Goal: Task Accomplishment & Management: Use online tool/utility

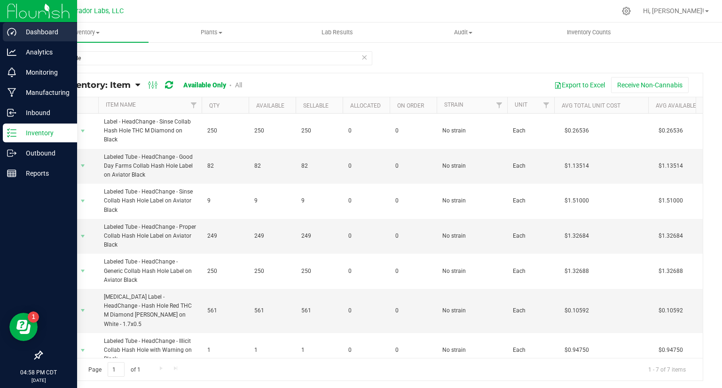
drag, startPoint x: 86, startPoint y: 60, endPoint x: 0, endPoint y: 41, distance: 88.1
click at [0, 41] on div "Dashboard Analytics Monitoring Manufacturing Inbound Inventory Outbound Reports…" at bounding box center [361, 194] width 722 height 388
type input "sticker"
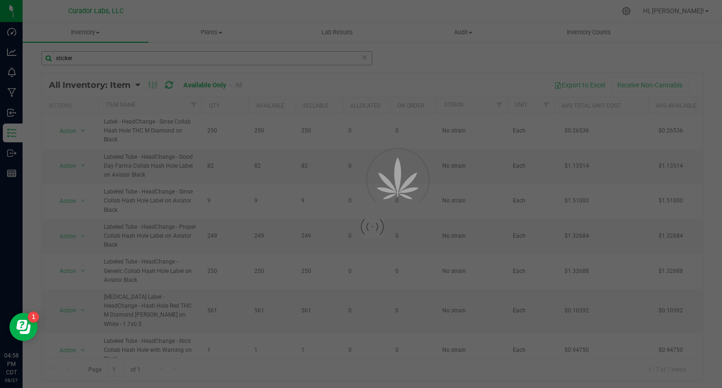
click at [85, 58] on input "sticker" at bounding box center [206, 58] width 331 height 14
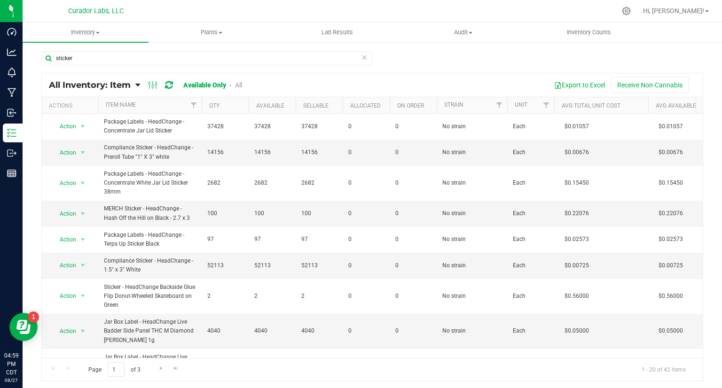
click at [243, 105] on th "Qty" at bounding box center [225, 105] width 47 height 16
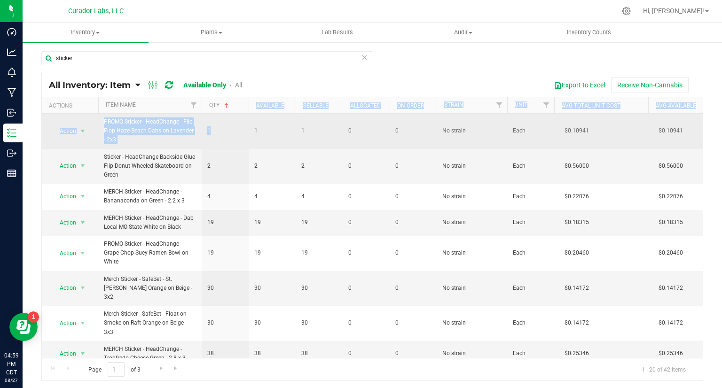
drag, startPoint x: 235, startPoint y: 106, endPoint x: 222, endPoint y: 132, distance: 29.4
click at [222, 132] on div "All Inventory: Item Item Summary Item (default) Item by Strain Item by Location…" at bounding box center [372, 227] width 662 height 308
click at [222, 132] on span "1" at bounding box center [225, 130] width 36 height 9
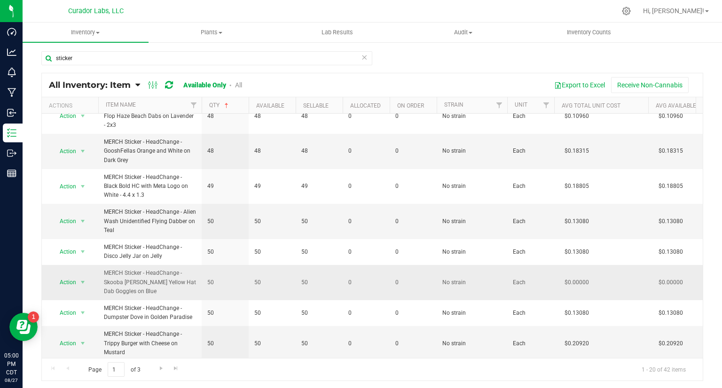
scroll to position [337, 0]
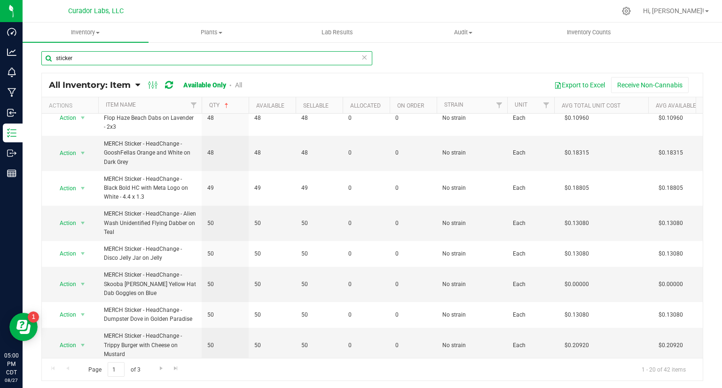
drag, startPoint x: 87, startPoint y: 56, endPoint x: 51, endPoint y: 59, distance: 36.7
click at [51, 59] on input "sticker" at bounding box center [206, 58] width 331 height 14
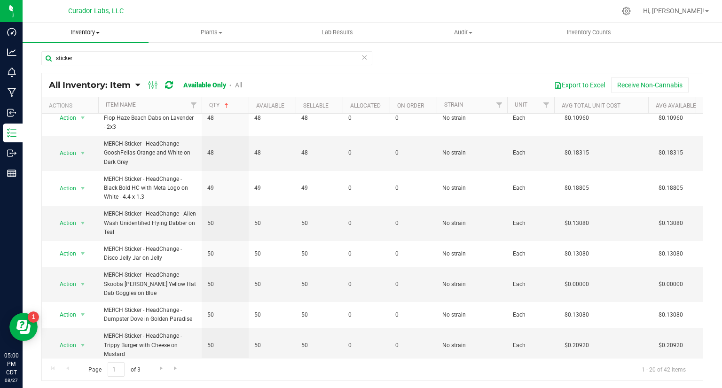
drag, startPoint x: 77, startPoint y: 75, endPoint x: 84, endPoint y: 39, distance: 37.0
click at [77, 75] on div "All Inventory: Item Item Summary Item (default) Item by Strain Item by Location…" at bounding box center [372, 85] width 661 height 24
click at [92, 31] on span "Inventory" at bounding box center [86, 32] width 126 height 8
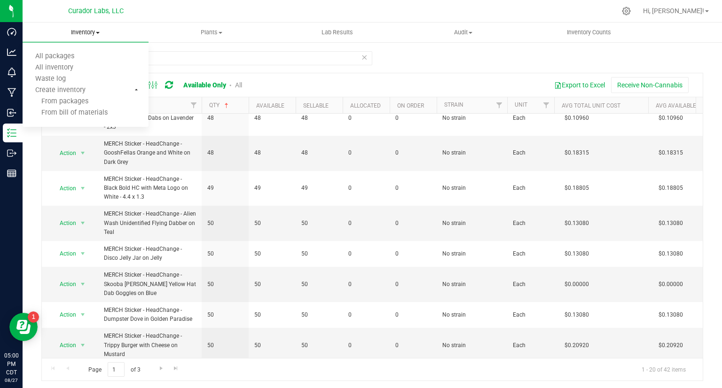
click at [92, 31] on span "Inventory" at bounding box center [86, 32] width 126 height 8
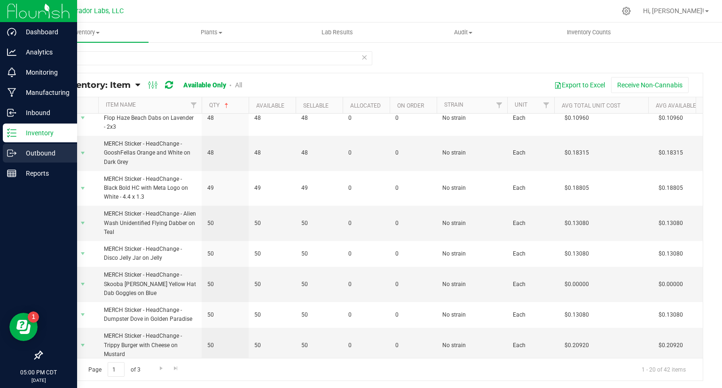
click at [32, 161] on div "Outbound" at bounding box center [40, 153] width 74 height 19
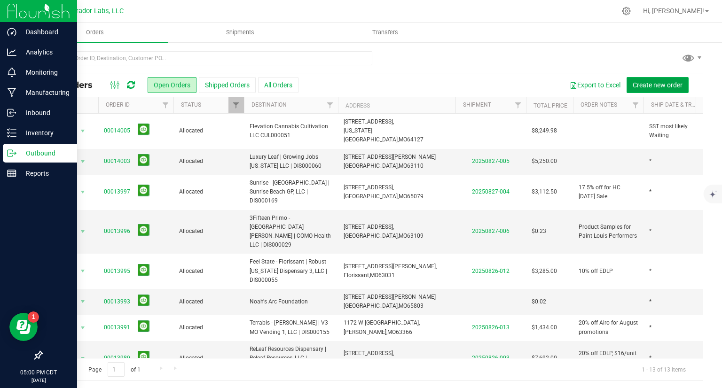
click at [644, 89] on span "Create new order" at bounding box center [658, 85] width 50 height 8
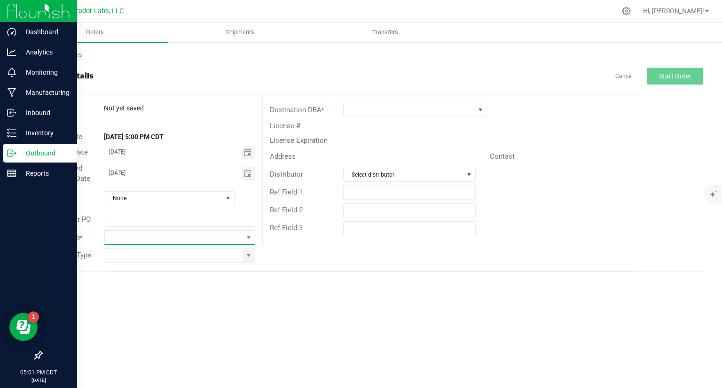
click at [141, 240] on span at bounding box center [173, 237] width 138 height 13
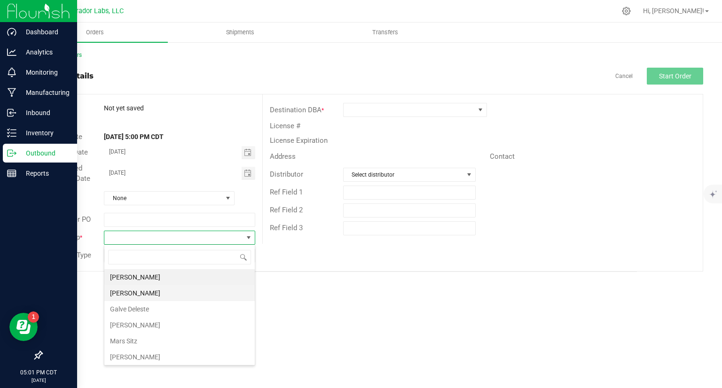
scroll to position [32, 0]
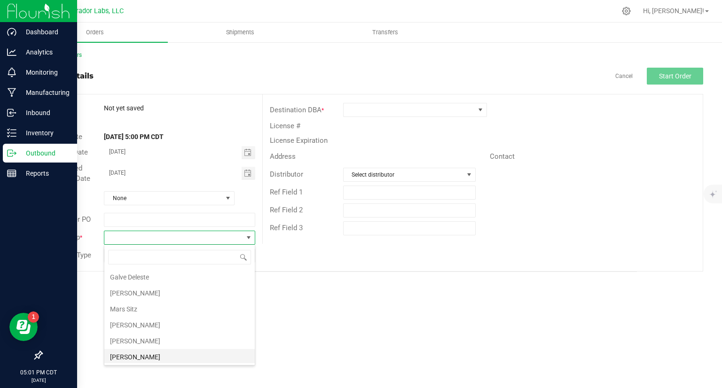
click at [133, 356] on li "[PERSON_NAME]" at bounding box center [179, 357] width 150 height 16
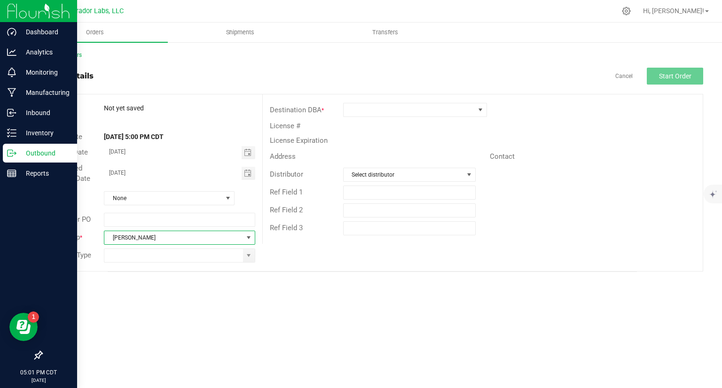
click at [355, 102] on div "Destination DBA *" at bounding box center [483, 110] width 440 height 18
click at [357, 111] on span at bounding box center [409, 109] width 131 height 13
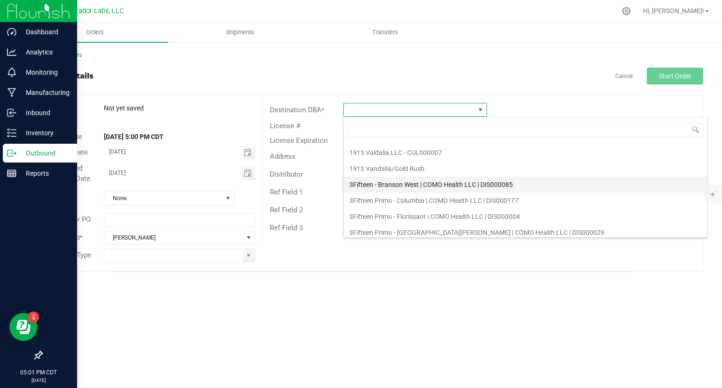
scroll to position [33, 0]
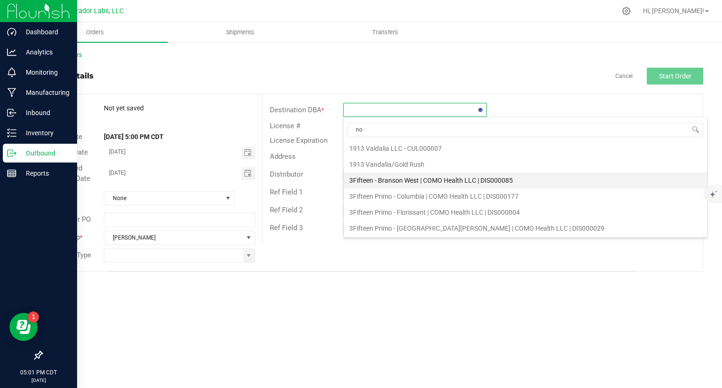
type input "non"
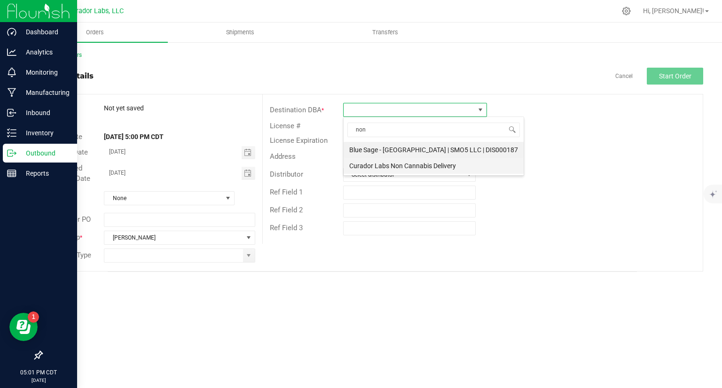
click at [393, 165] on li "Curador Labs Non Cannabis Delivery" at bounding box center [434, 166] width 180 height 16
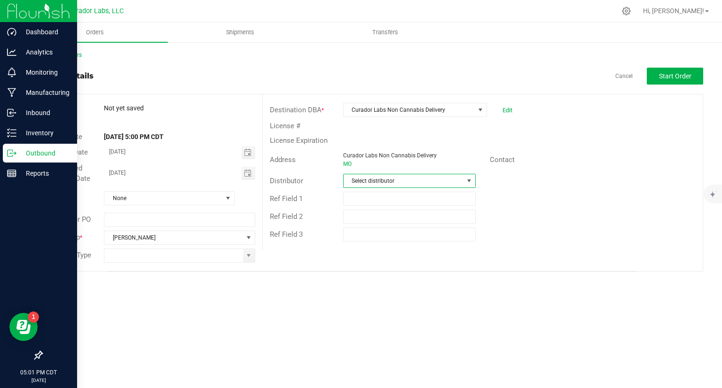
click at [371, 175] on span "Select distributor" at bounding box center [404, 180] width 120 height 13
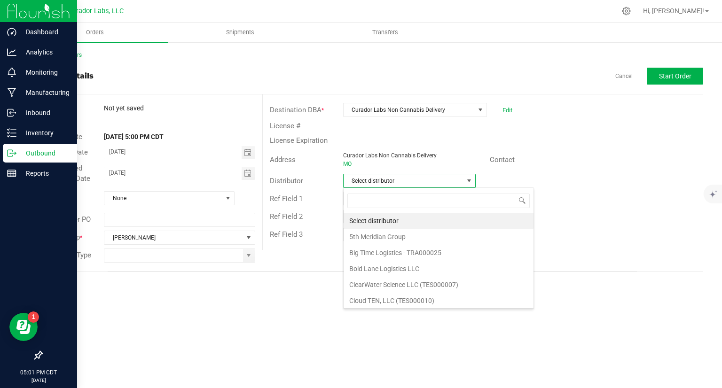
scroll to position [14, 133]
type input "non"
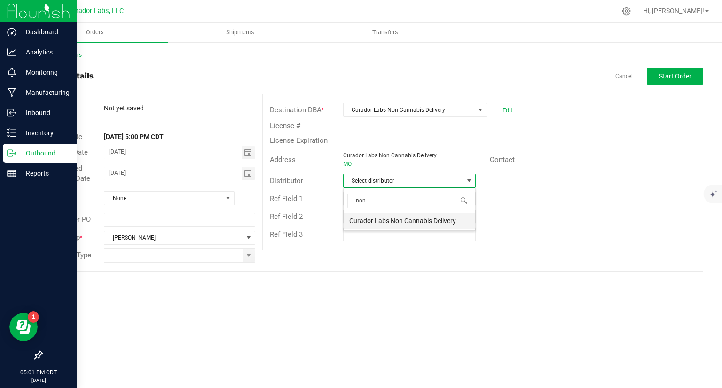
click at [387, 222] on li "Curador Labs Non Cannabis Delivery" at bounding box center [410, 221] width 132 height 16
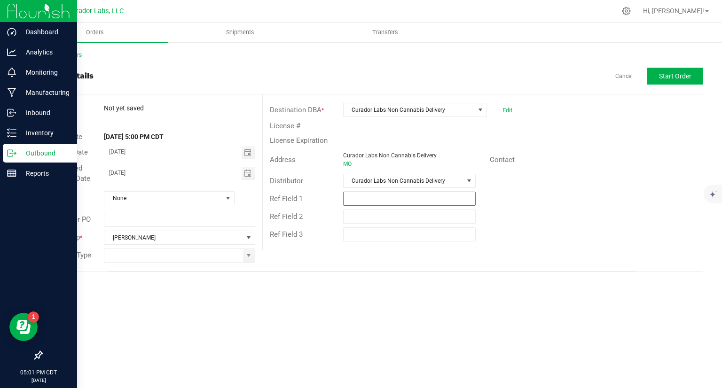
click at [368, 198] on input "text" at bounding box center [409, 199] width 133 height 14
type input "To [PERSON_NAME] - For Sesh"
click at [664, 74] on span "Start Order" at bounding box center [675, 76] width 32 height 8
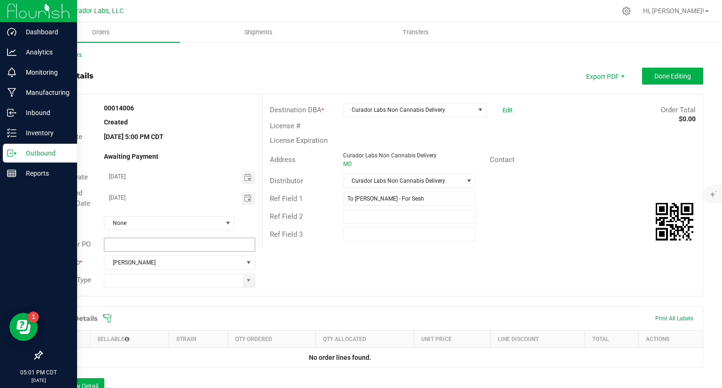
scroll to position [107, 0]
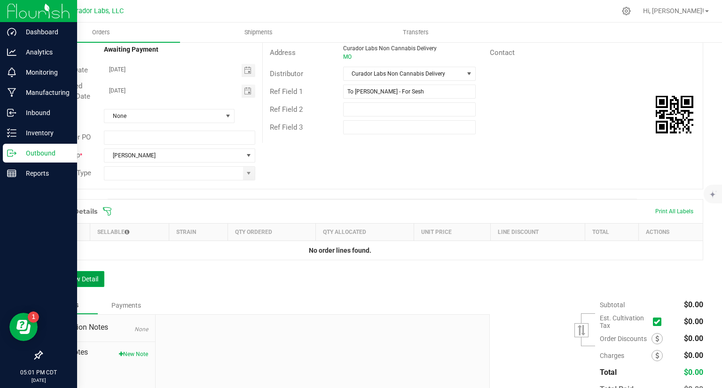
click at [84, 273] on button "Add New Detail" at bounding box center [72, 279] width 63 height 16
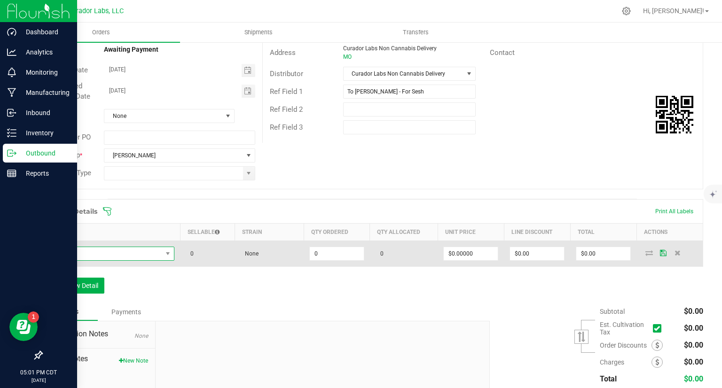
click at [102, 258] on span "NO DATA FOUND" at bounding box center [105, 253] width 114 height 13
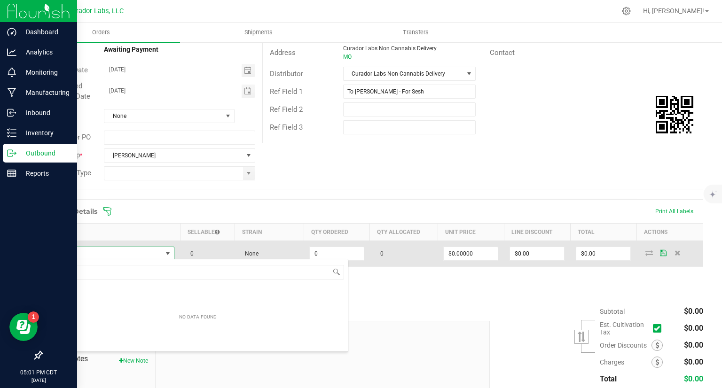
scroll to position [14, 124]
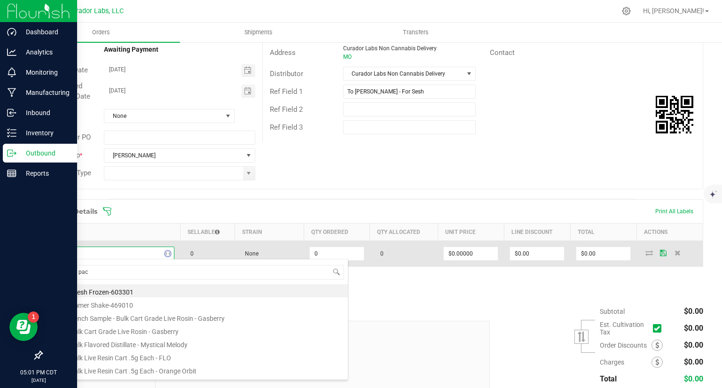
type input "sticker pack"
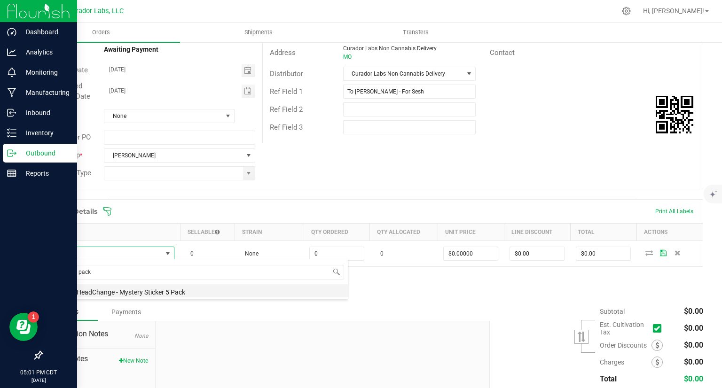
click at [118, 296] on li "Merch - HeadChange - Mystery Sticker 5 Pack" at bounding box center [198, 290] width 300 height 13
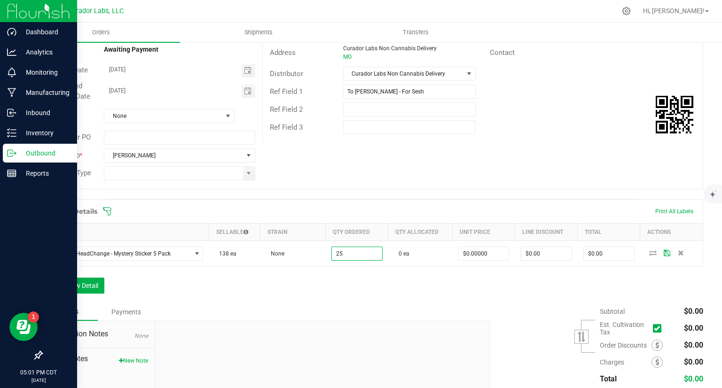
type input "25 ea"
click at [373, 294] on div "Order Details Print All Labels Item Sellable Strain Qty Ordered Qty Allocated U…" at bounding box center [372, 251] width 662 height 104
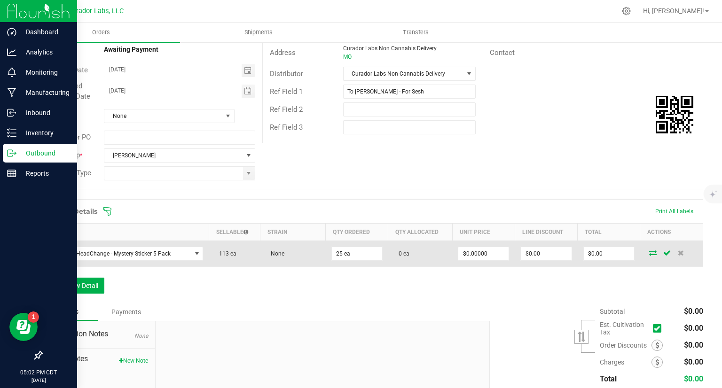
click at [663, 252] on icon at bounding box center [667, 253] width 8 height 6
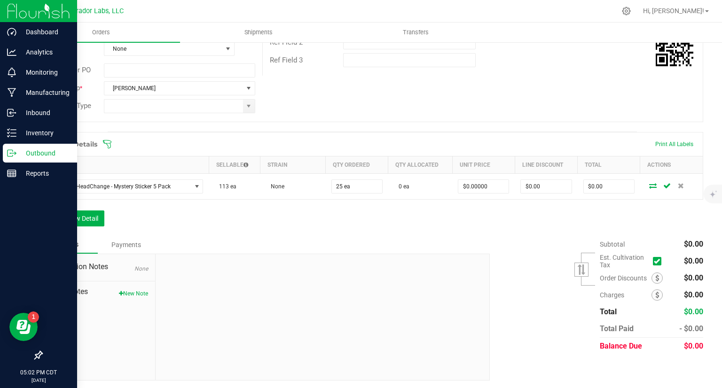
scroll to position [0, 0]
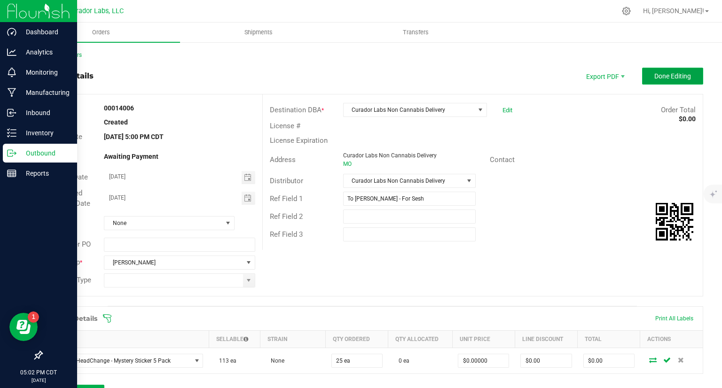
click at [665, 76] on span "Done Editing" at bounding box center [672, 76] width 37 height 8
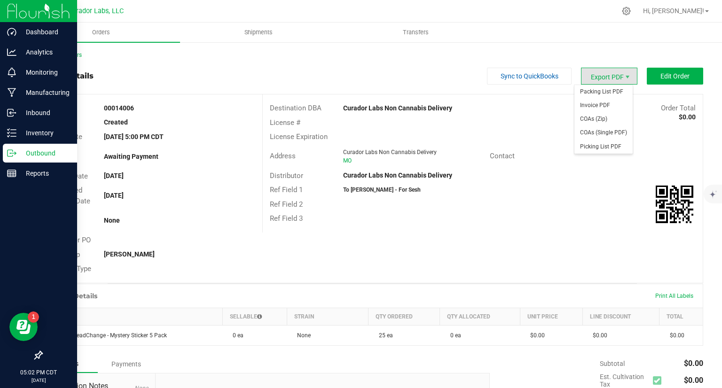
click at [619, 72] on span "Export PDF" at bounding box center [609, 76] width 56 height 17
click at [607, 107] on span "Invoice PDF" at bounding box center [603, 106] width 58 height 14
